Goal: Task Accomplishment & Management: Manage account settings

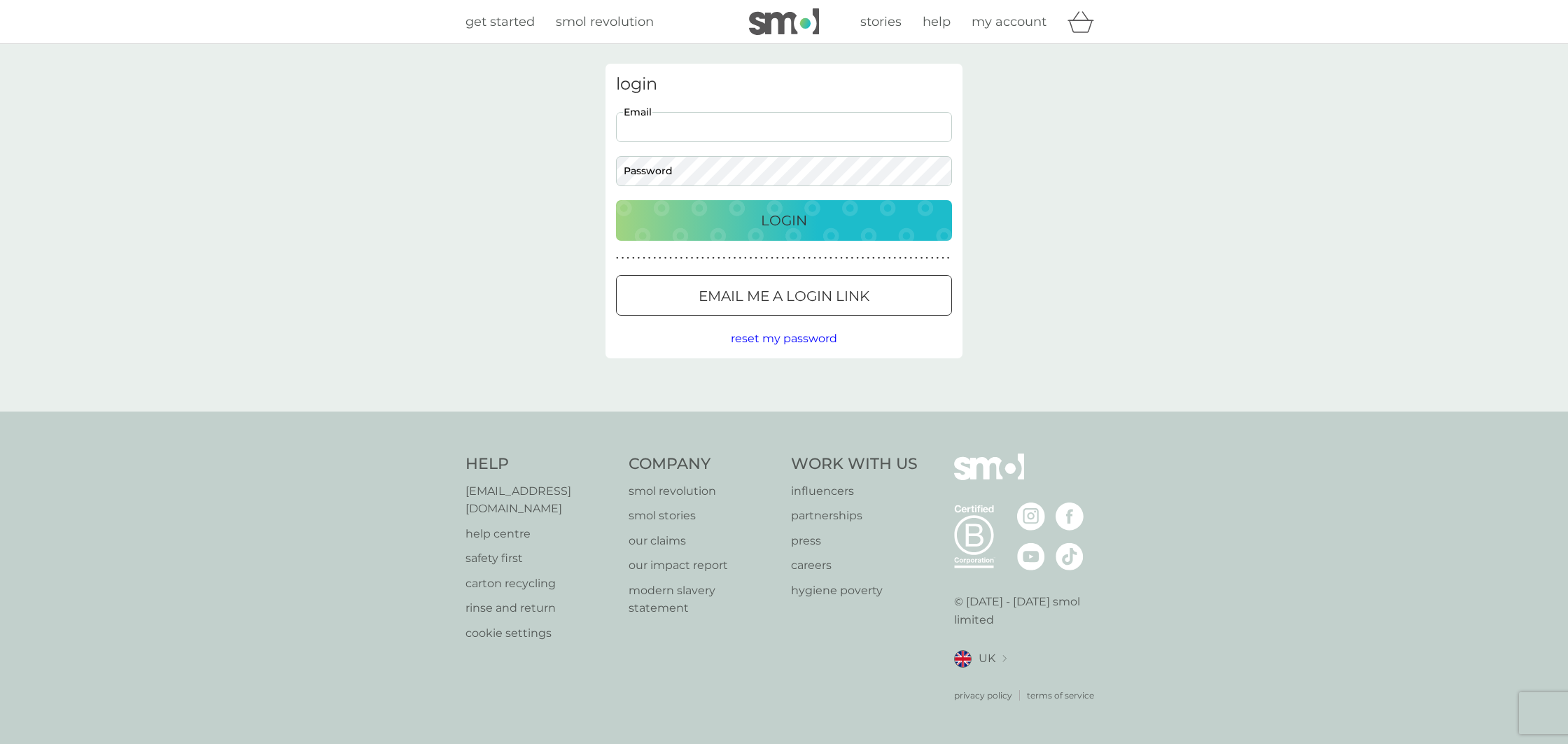
type input "p.pratley@gmail.com"
click at [761, 216] on p "Login" at bounding box center [784, 220] width 46 height 23
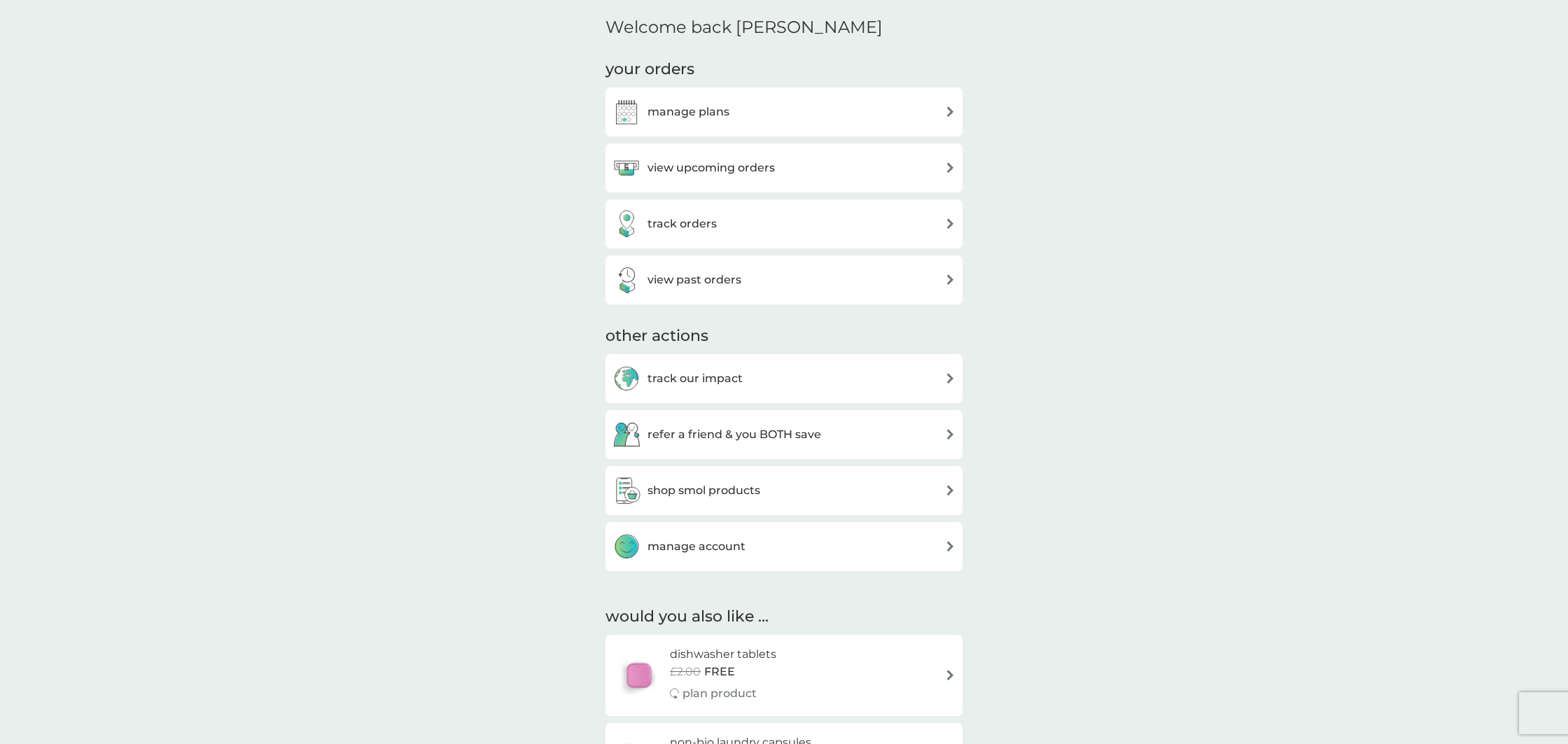
scroll to position [416, 0]
click at [871, 103] on div "manage plans" at bounding box center [784, 111] width 343 height 28
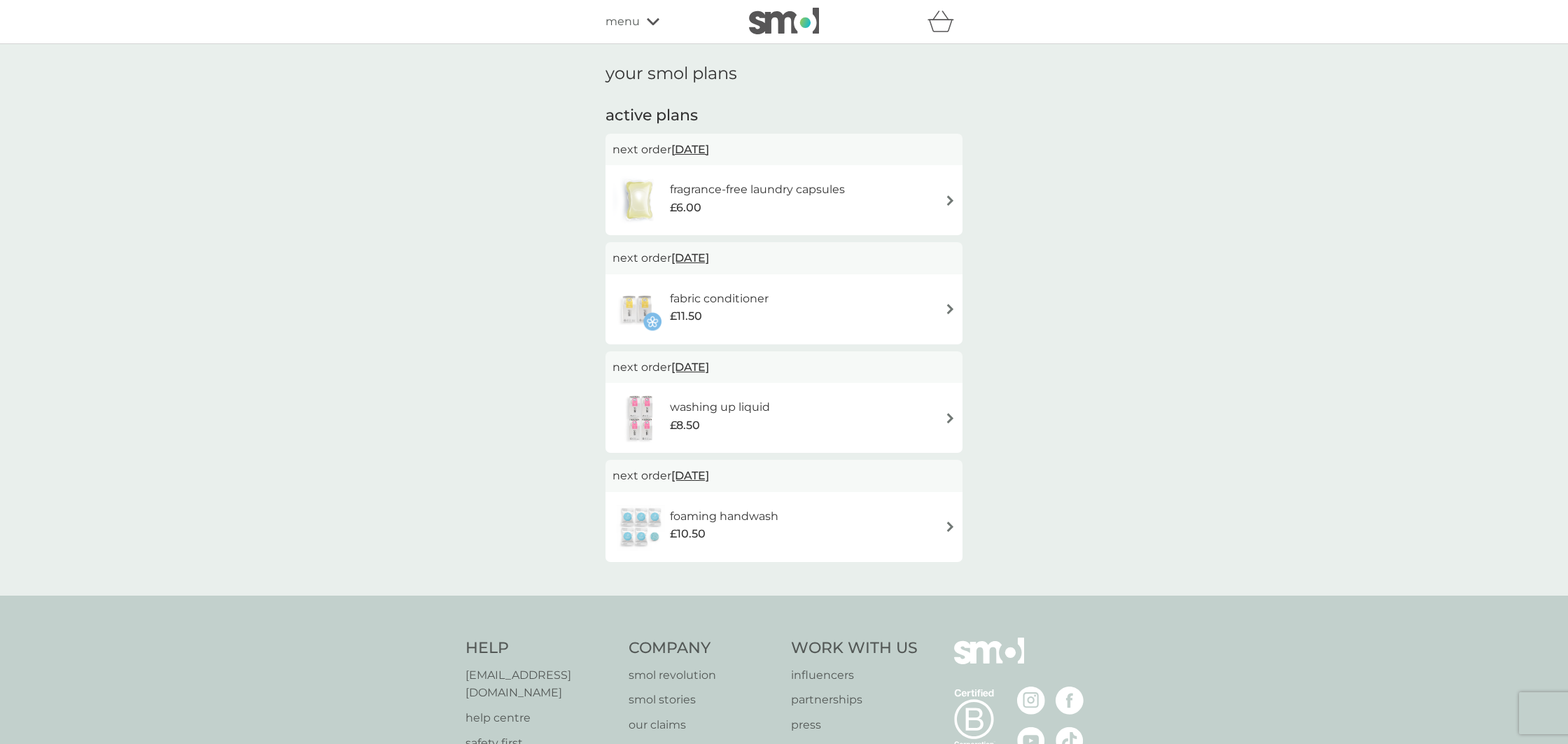
click at [753, 303] on h6 "fabric conditioner" at bounding box center [720, 299] width 99 height 18
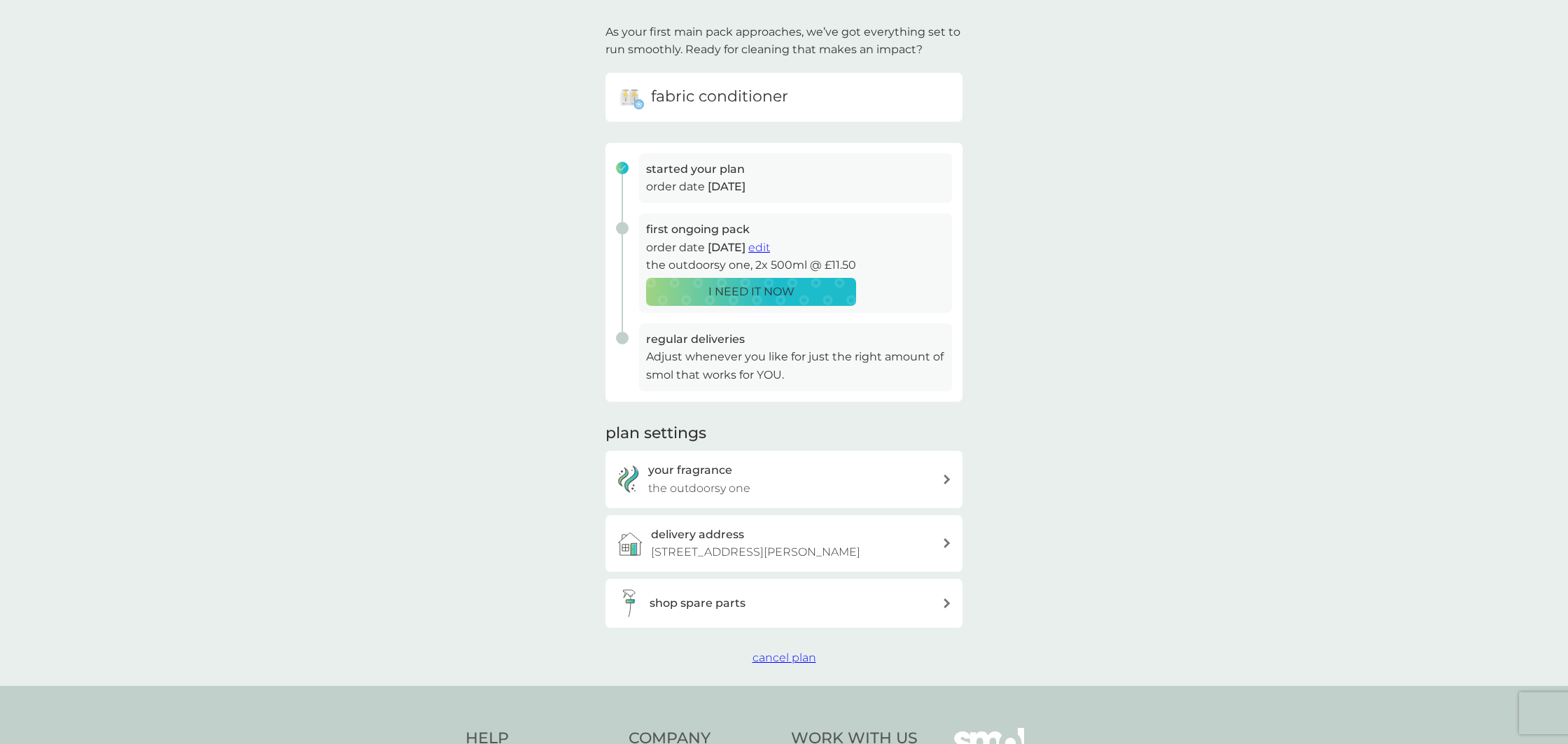
scroll to position [79, 0]
click at [775, 651] on span "cancel plan" at bounding box center [784, 658] width 64 height 13
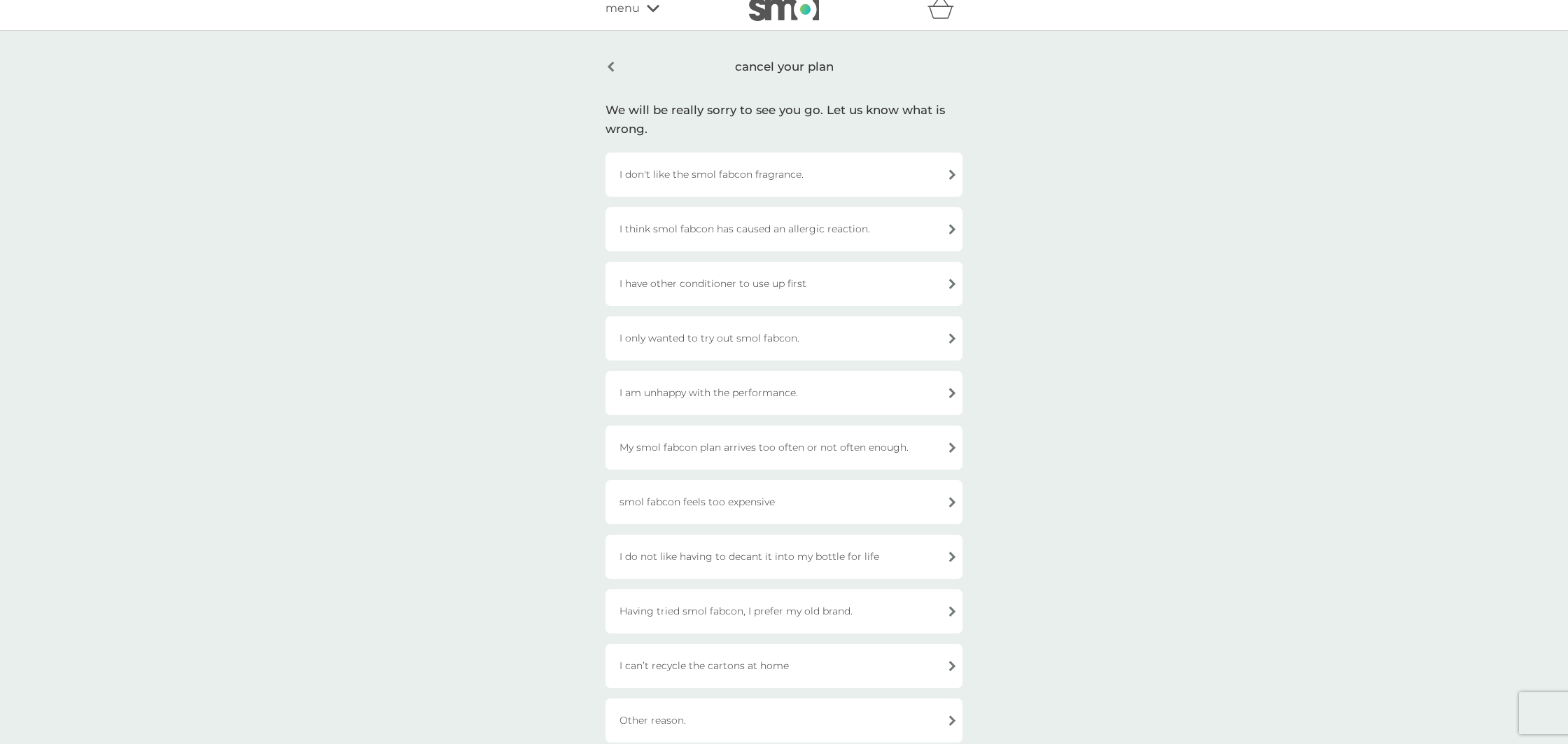
scroll to position [13, 0]
click at [734, 390] on div "I am unhappy with the performance." at bounding box center [783, 393] width 357 height 44
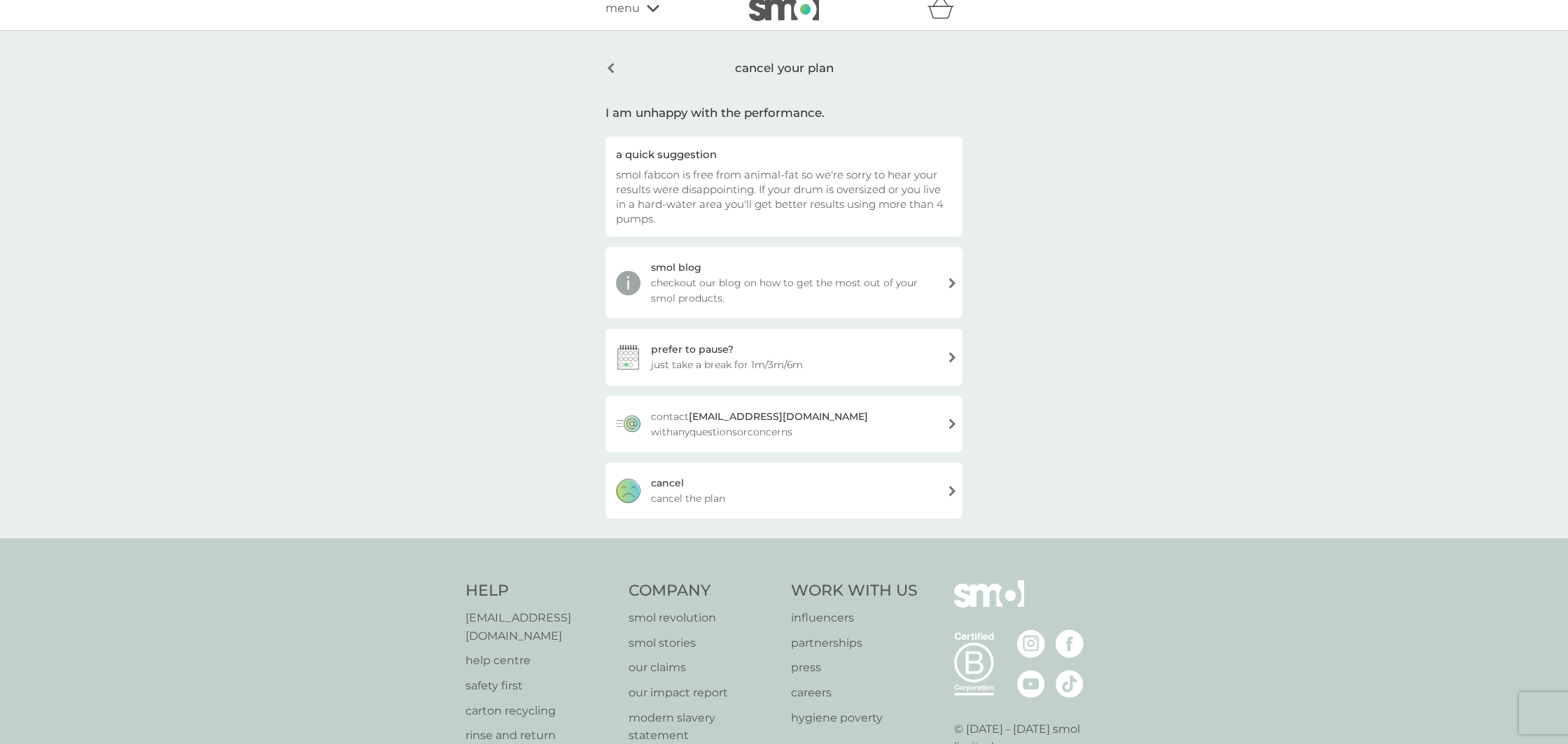
click at [670, 496] on span "cancel the plan" at bounding box center [688, 499] width 74 height 16
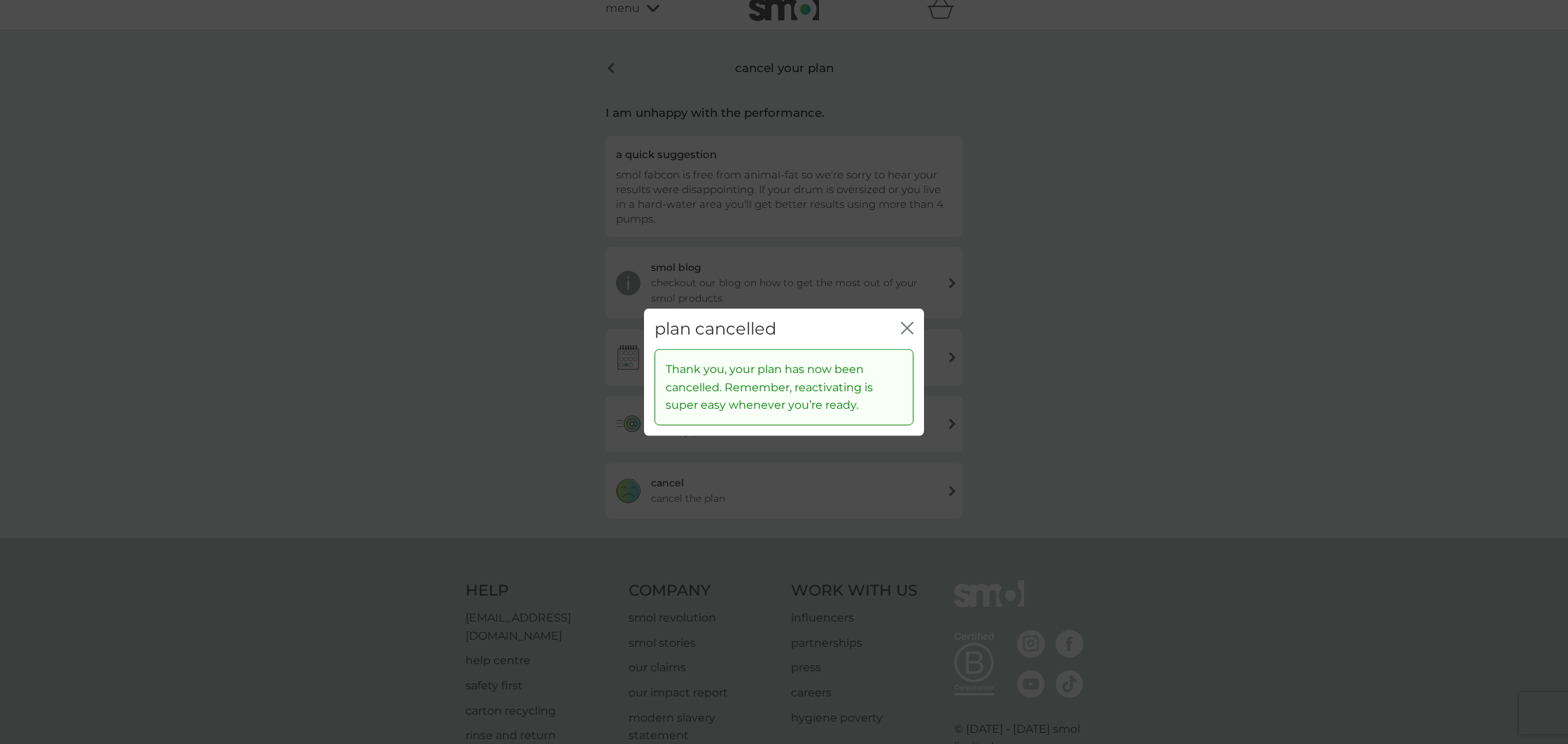
click at [904, 325] on icon "close" at bounding box center [904, 328] width 5 height 11
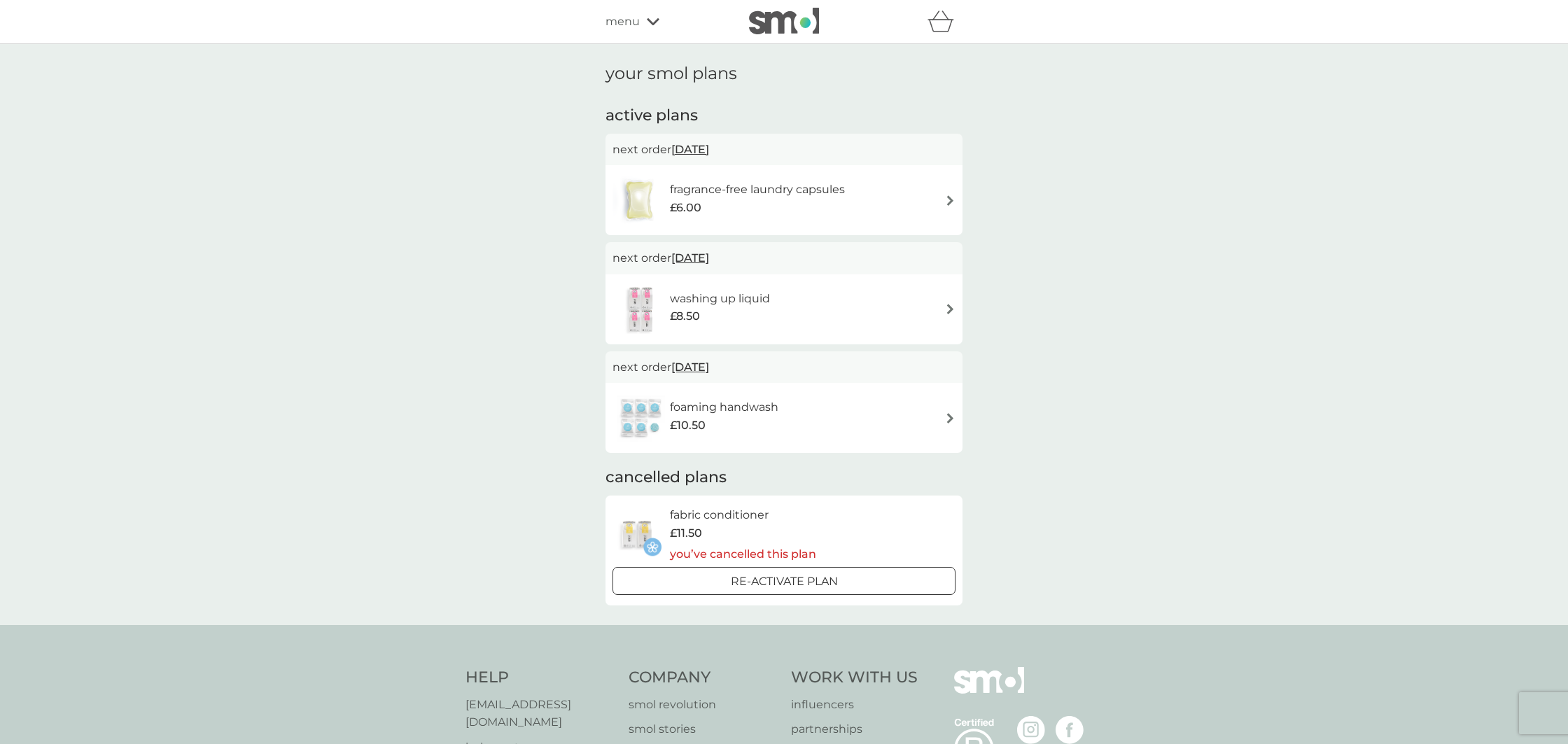
click at [652, 21] on icon at bounding box center [653, 21] width 13 height 9
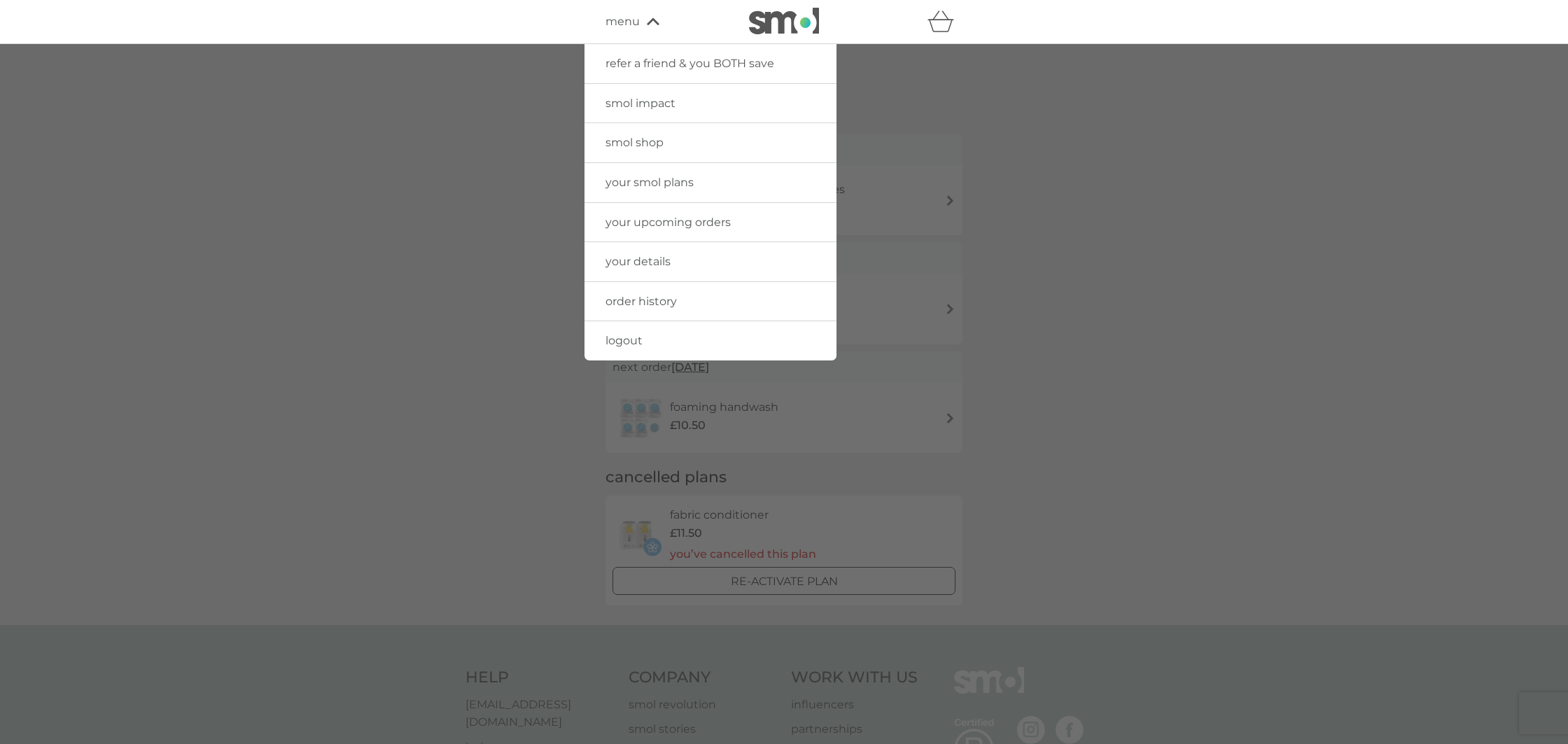
click at [618, 334] on span "logout" at bounding box center [623, 340] width 37 height 13
